Goal: Task Accomplishment & Management: Use online tool/utility

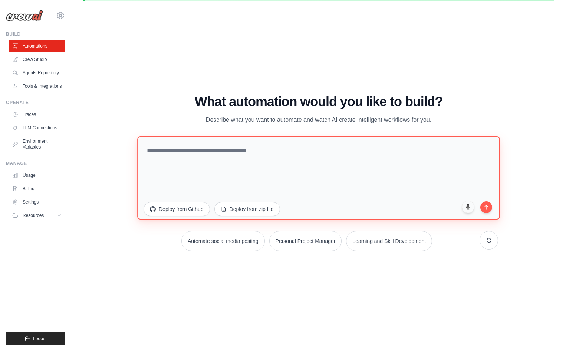
click at [201, 151] on textarea at bounding box center [318, 177] width 363 height 83
click at [146, 151] on textarea at bounding box center [318, 177] width 363 height 83
paste textarea "**********"
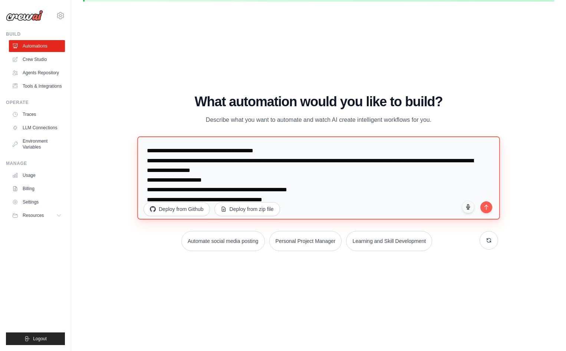
click at [285, 203] on textarea "**********" at bounding box center [318, 177] width 363 height 83
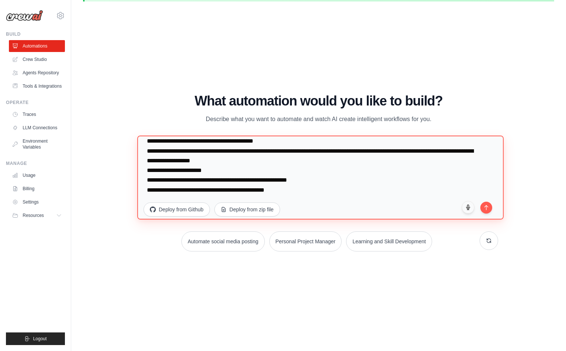
drag, startPoint x: 279, startPoint y: 179, endPoint x: 320, endPoint y: 163, distance: 44.8
click at [320, 163] on textarea "**********" at bounding box center [320, 177] width 366 height 84
paste textarea "**********"
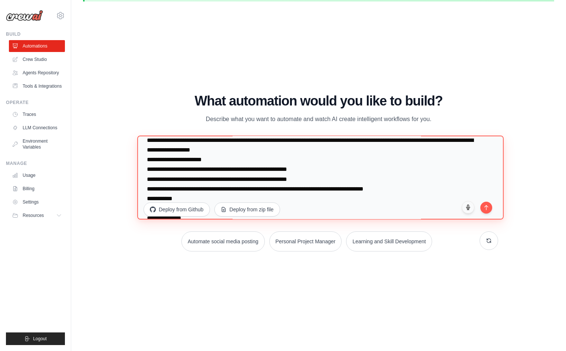
scroll to position [341, 0]
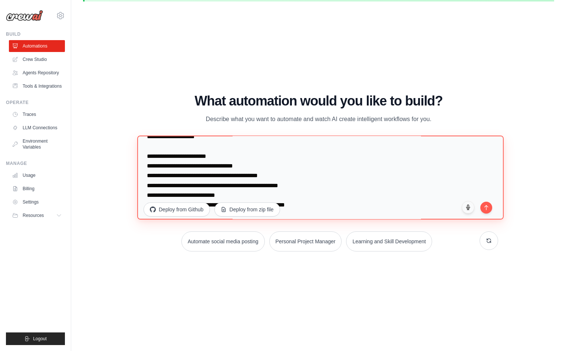
click at [300, 207] on textarea at bounding box center [320, 177] width 366 height 84
click at [300, 204] on textarea at bounding box center [320, 177] width 366 height 84
paste textarea "**********"
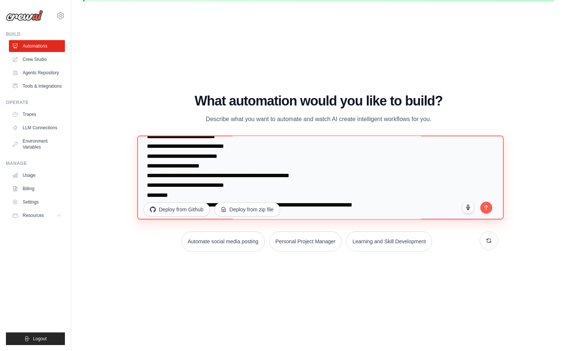
click at [380, 205] on textarea at bounding box center [320, 177] width 366 height 84
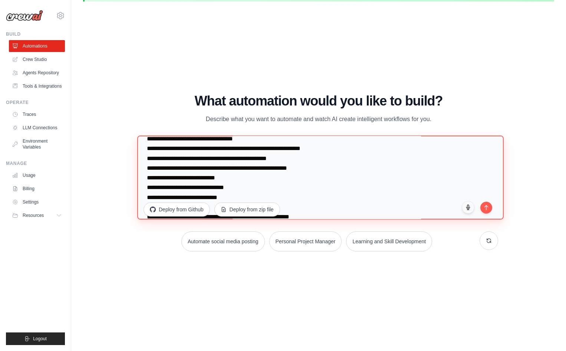
scroll to position [1013, 0]
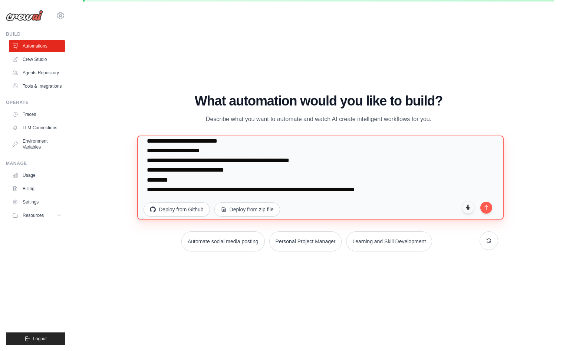
click at [380, 161] on textarea at bounding box center [320, 177] width 366 height 84
paste textarea "**********"
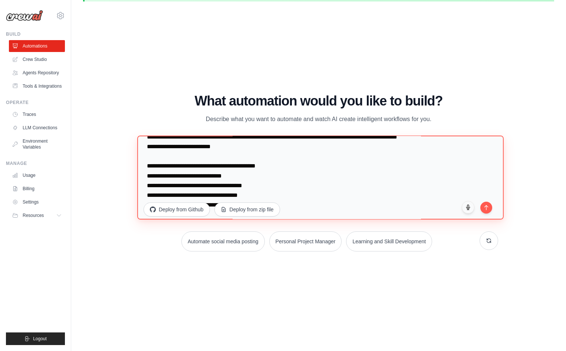
scroll to position [1592, 0]
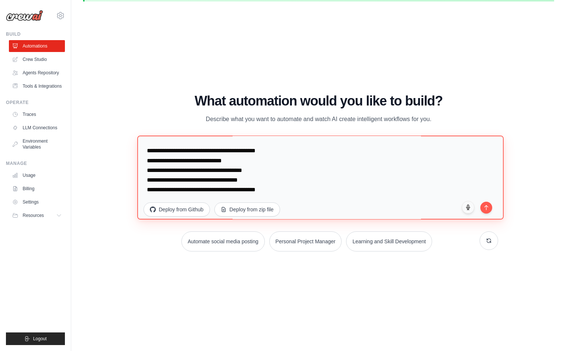
paste textarea "**********"
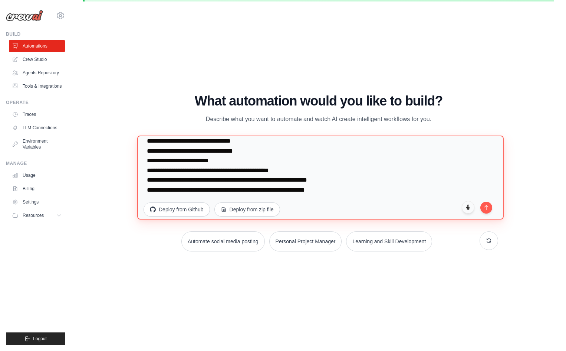
scroll to position [1940, 0]
paste textarea "**********"
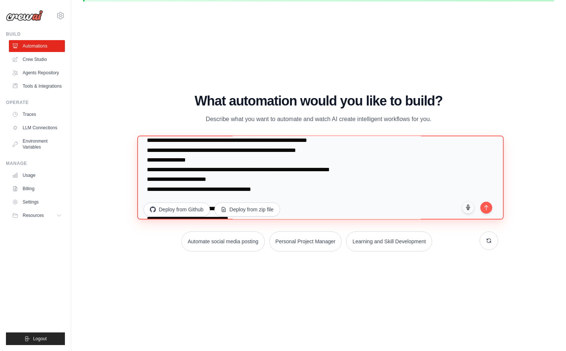
scroll to position [2368, 0]
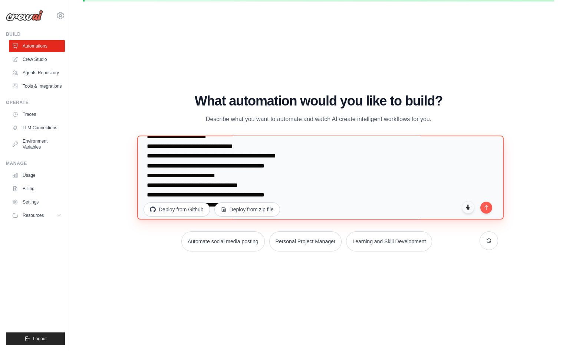
type textarea "**********"
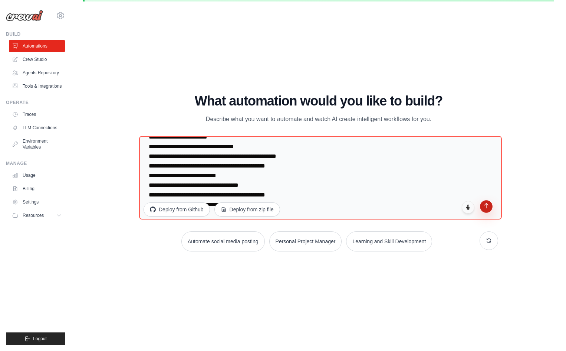
click at [488, 208] on icon "submit" at bounding box center [487, 205] width 6 height 6
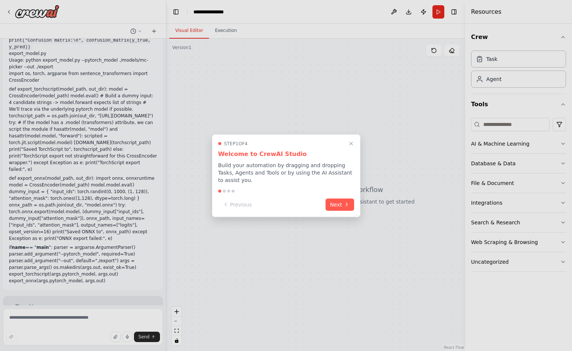
scroll to position [976, 0]
drag, startPoint x: 163, startPoint y: 276, endPoint x: 170, endPoint y: 254, distance: 23.7
click at [170, 254] on div at bounding box center [286, 175] width 572 height 351
click at [162, 45] on div at bounding box center [286, 175] width 572 height 351
click at [162, 301] on div at bounding box center [286, 175] width 572 height 351
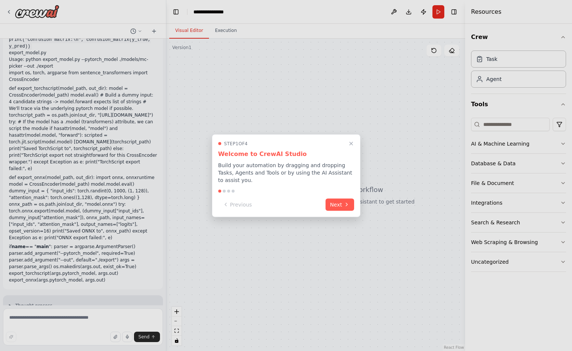
drag, startPoint x: 163, startPoint y: 287, endPoint x: 173, endPoint y: 252, distance: 36.7
click at [173, 253] on div at bounding box center [286, 175] width 572 height 351
drag, startPoint x: 164, startPoint y: 256, endPoint x: 167, endPoint y: 235, distance: 21.4
click at [167, 236] on div at bounding box center [286, 175] width 572 height 351
click at [161, 263] on div at bounding box center [286, 175] width 572 height 351
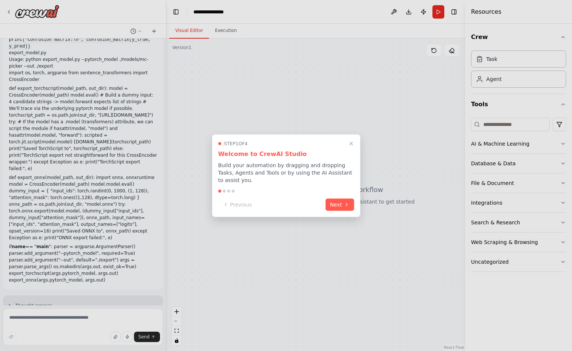
drag, startPoint x: 161, startPoint y: 263, endPoint x: 163, endPoint y: 255, distance: 8.7
click at [163, 255] on div at bounding box center [286, 175] width 572 height 351
click at [59, 317] on div at bounding box center [286, 175] width 572 height 351
click at [17, 318] on div at bounding box center [286, 175] width 572 height 351
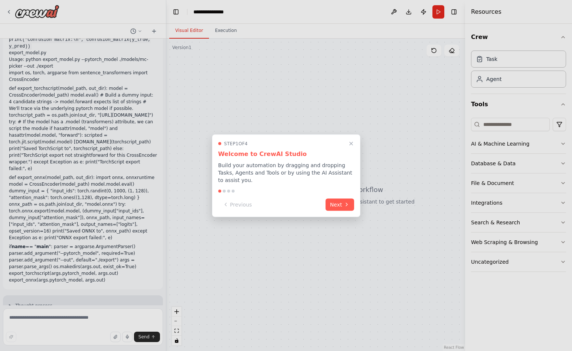
click at [75, 316] on div at bounding box center [286, 175] width 572 height 351
click at [76, 316] on div at bounding box center [286, 175] width 572 height 351
drag, startPoint x: 81, startPoint y: 312, endPoint x: 76, endPoint y: 323, distance: 11.6
click at [76, 323] on div at bounding box center [286, 175] width 572 height 351
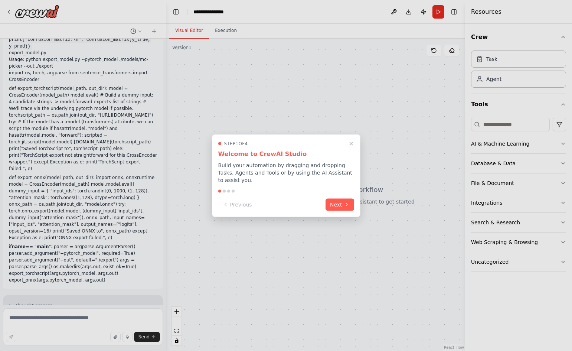
click at [8, 320] on div at bounding box center [286, 175] width 572 height 351
click at [225, 189] on div at bounding box center [286, 190] width 136 height 3
click at [349, 203] on icon at bounding box center [347, 204] width 6 height 6
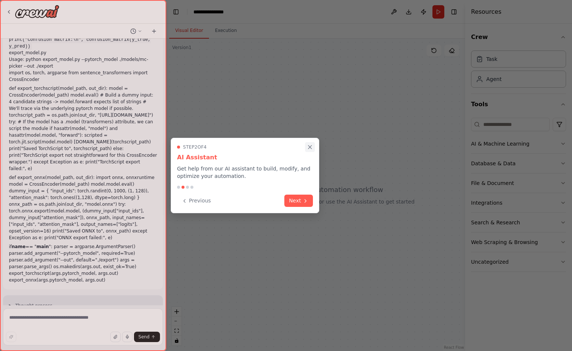
click at [310, 145] on icon "Close walkthrough" at bounding box center [310, 147] width 7 height 7
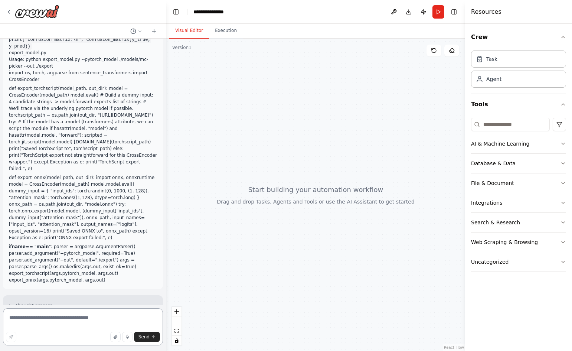
click at [73, 320] on textarea at bounding box center [83, 326] width 160 height 37
type textarea "*"
